Goal: Task Accomplishment & Management: Use online tool/utility

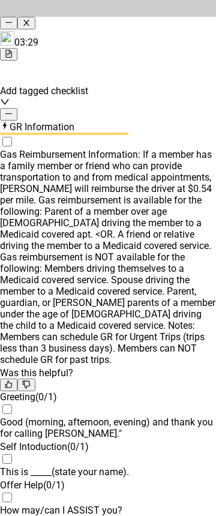
click at [13, 110] on icon "minus" at bounding box center [9, 114] width 8 height 8
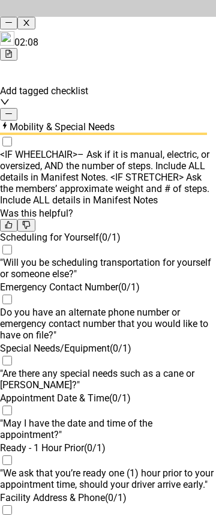
click at [17, 108] on button "button" at bounding box center [8, 114] width 17 height 13
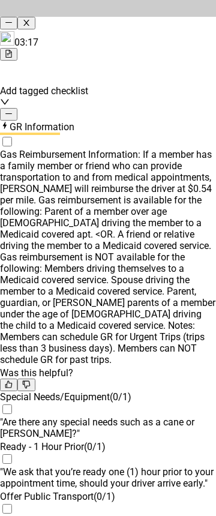
click at [13, 110] on icon "minus" at bounding box center [9, 114] width 8 height 8
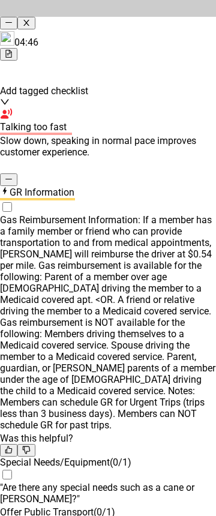
click at [13, 175] on icon "minus" at bounding box center [9, 179] width 8 height 8
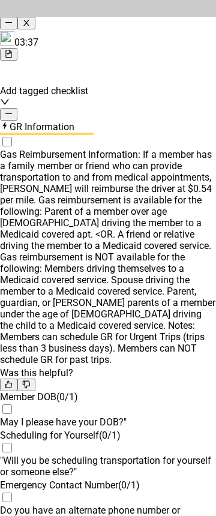
click at [13, 110] on icon "minus" at bounding box center [9, 114] width 8 height 8
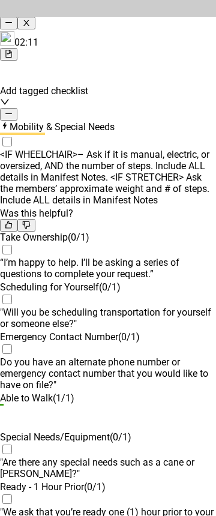
click at [13, 110] on icon "minus" at bounding box center [9, 114] width 8 height 8
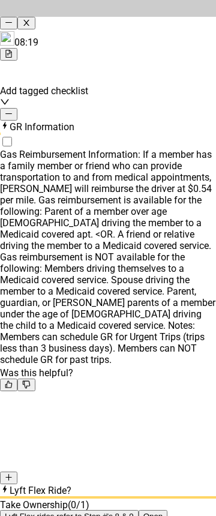
click at [13, 110] on icon "minus" at bounding box center [9, 114] width 8 height 8
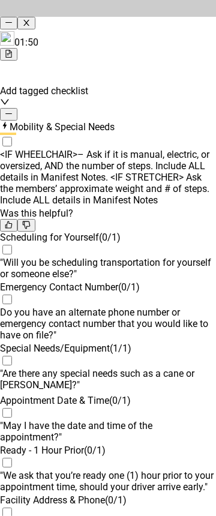
click at [188, 121] on div "Mobility & Special Needs" at bounding box center [108, 127] width 216 height 12
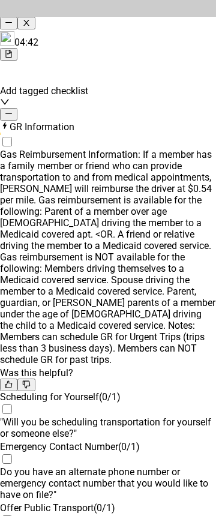
click at [13, 110] on icon "minus" at bounding box center [9, 114] width 8 height 8
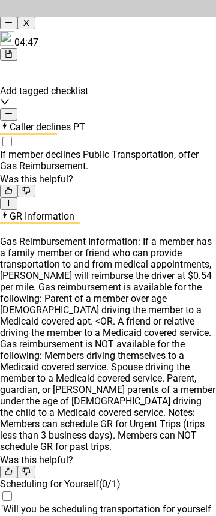
click at [13, 110] on icon "minus" at bounding box center [9, 114] width 8 height 8
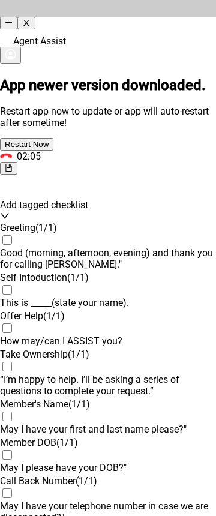
scroll to position [1319, 0]
